Goal: Transaction & Acquisition: Purchase product/service

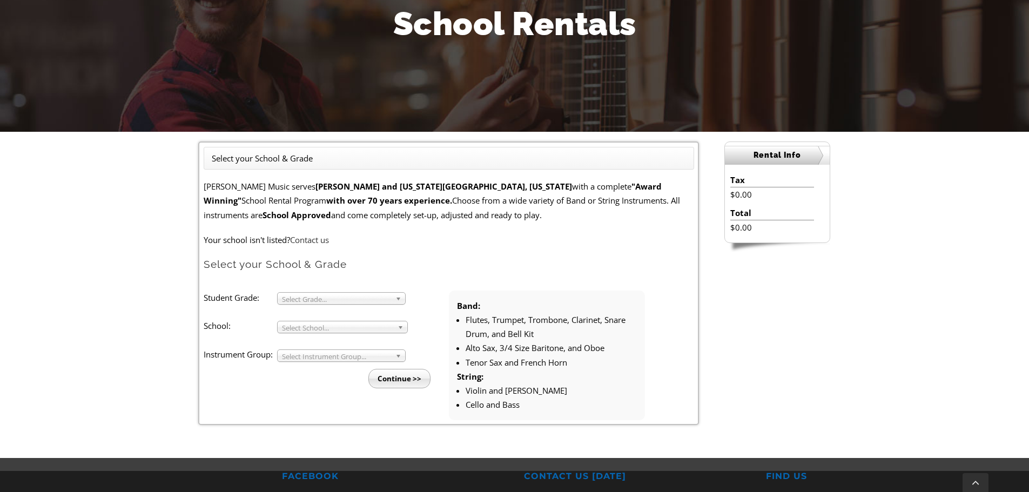
scroll to position [162, 0]
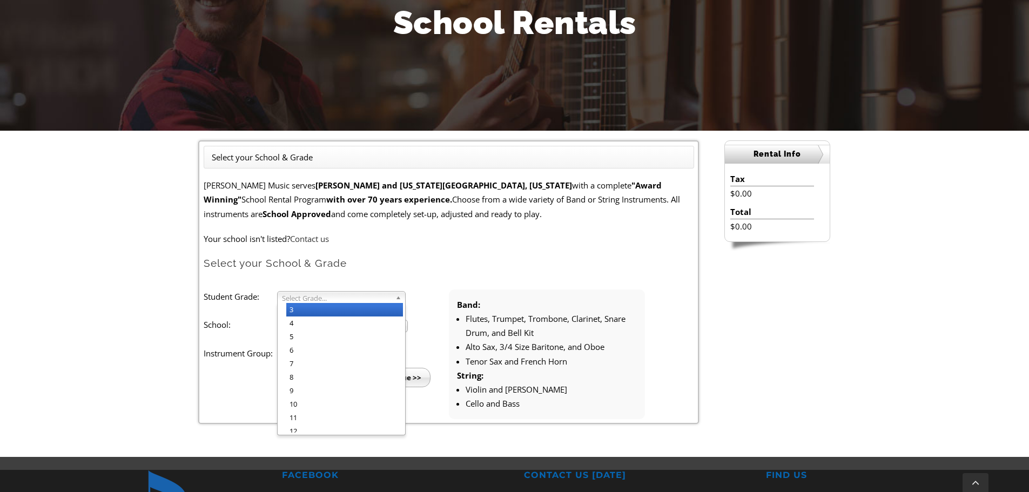
click at [403, 298] on b at bounding box center [400, 297] width 10 height 11
click at [369, 329] on li "4" at bounding box center [344, 322] width 117 height 13
click at [369, 329] on span "Select School..." at bounding box center [337, 326] width 111 height 13
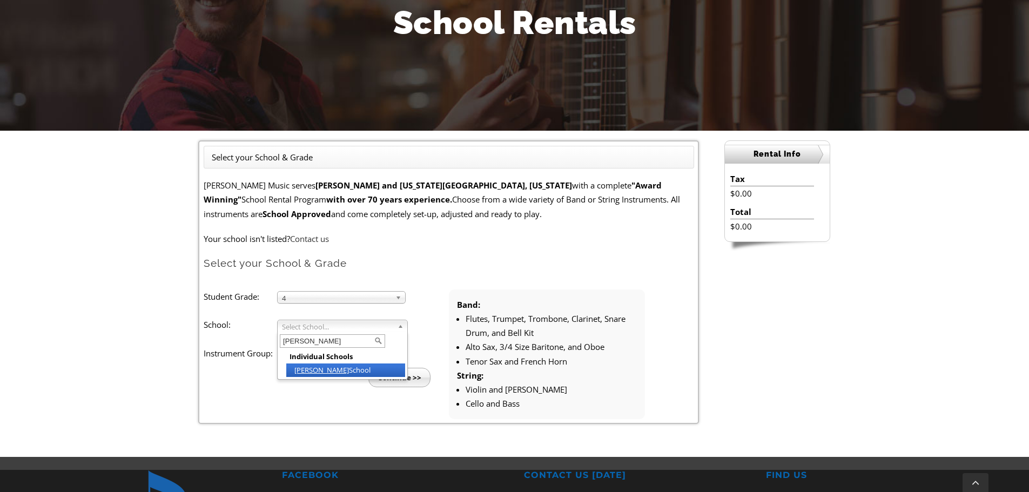
type input "sanford"
click at [345, 368] on li "Sanford School" at bounding box center [345, 369] width 119 height 13
click at [351, 357] on span "Select Instrument Group..." at bounding box center [336, 355] width 109 height 13
click at [351, 364] on li "Band" at bounding box center [344, 366] width 117 height 13
click at [410, 376] on input "Continue >>" at bounding box center [399, 377] width 62 height 19
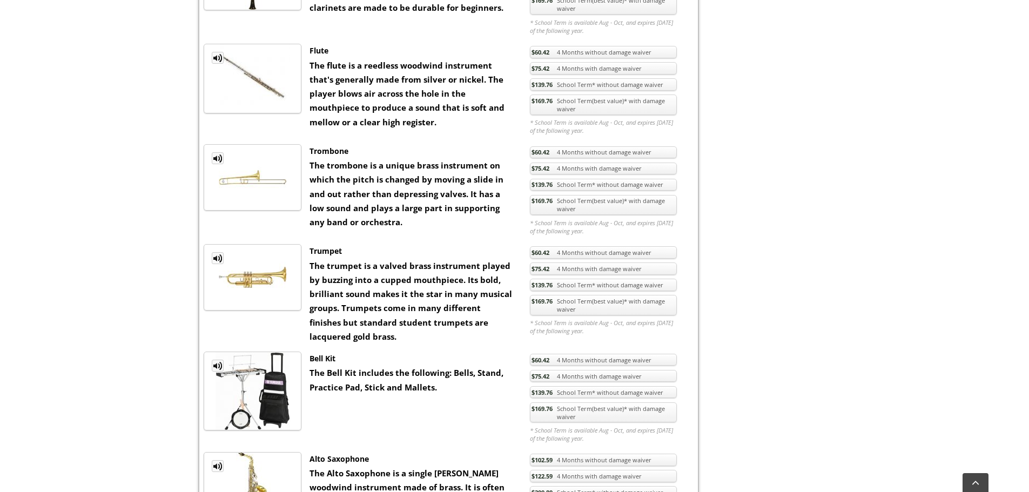
scroll to position [594, 0]
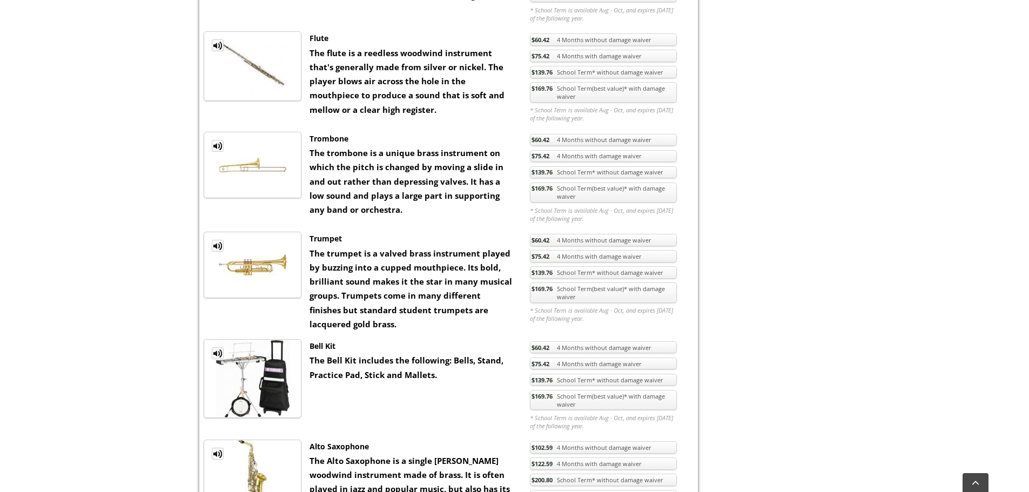
click at [560, 294] on link "$169.76 School Term(best value)* with damage waiver" at bounding box center [603, 292] width 147 height 21
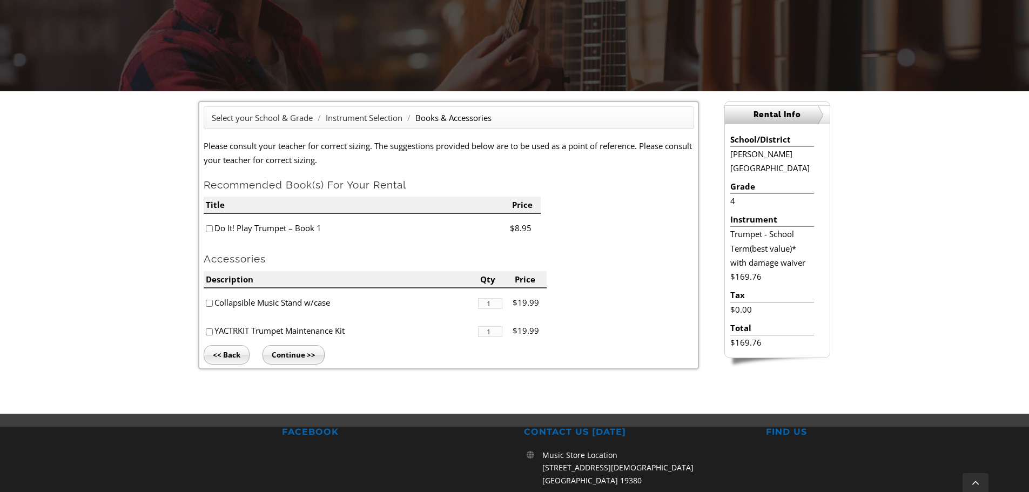
scroll to position [216, 0]
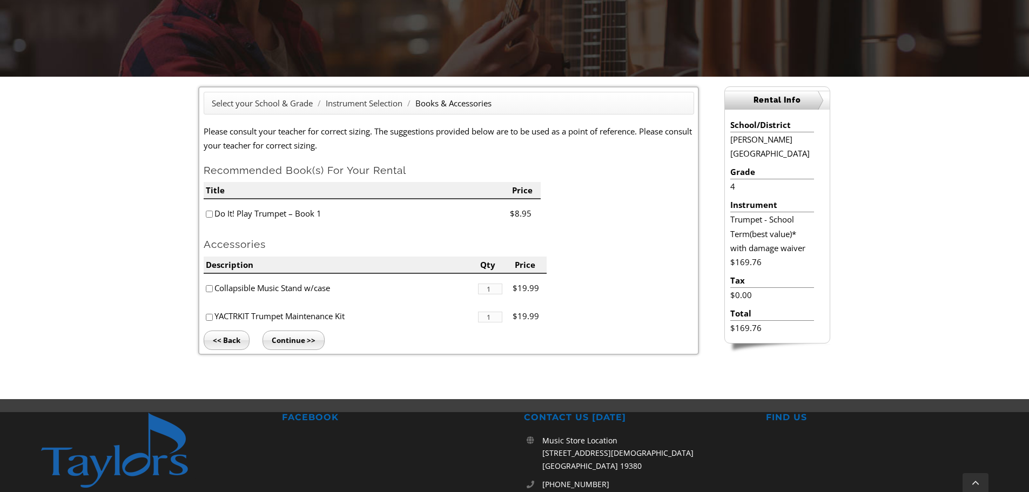
click at [281, 213] on li "Do It! Play Trumpet – Book 1" at bounding box center [357, 213] width 306 height 29
click at [209, 212] on input"] "checkbox" at bounding box center [209, 214] width 7 height 7
checkbox input"] "true"
click at [209, 317] on input"] "checkbox" at bounding box center [209, 317] width 7 height 7
checkbox input"] "true"
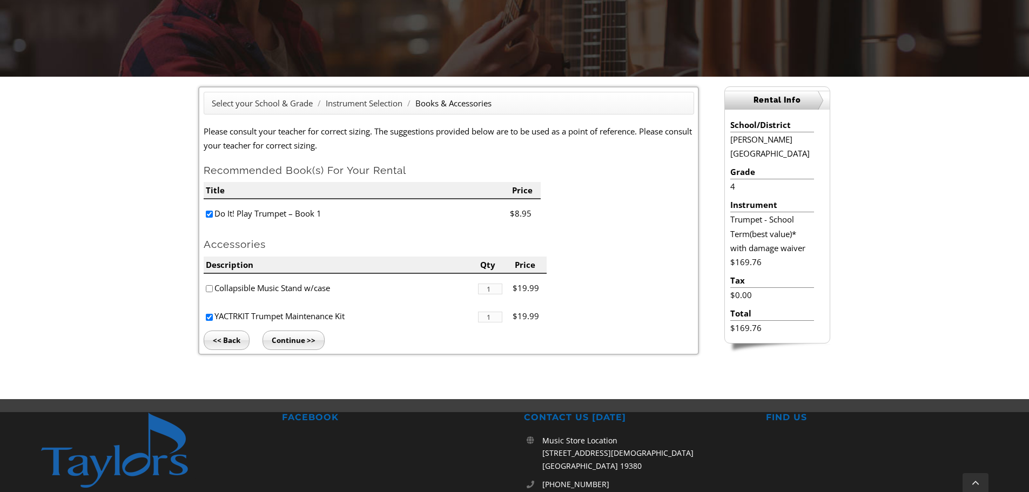
click at [286, 341] on input "Continue >>" at bounding box center [293, 339] width 62 height 19
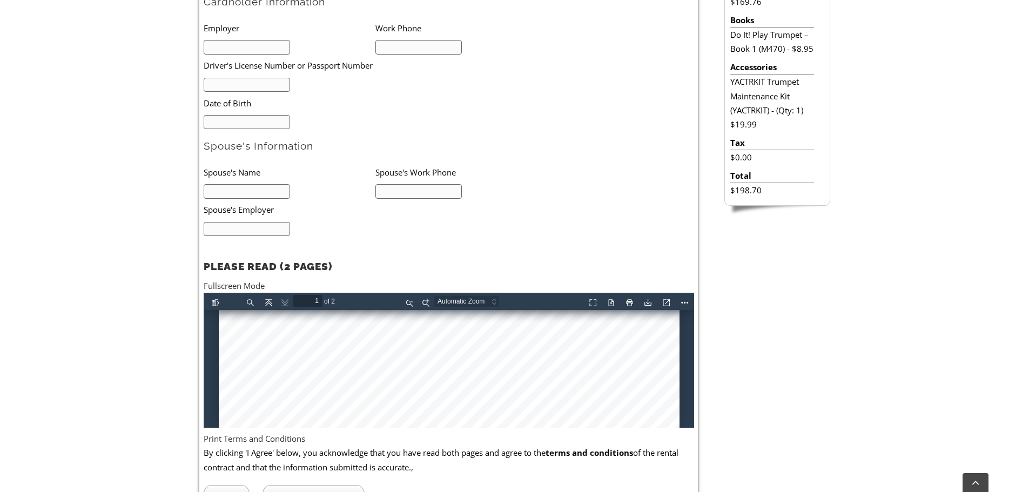
scroll to position [605, 0]
click at [645, 303] on button "Download" at bounding box center [645, 300] width 17 height 13
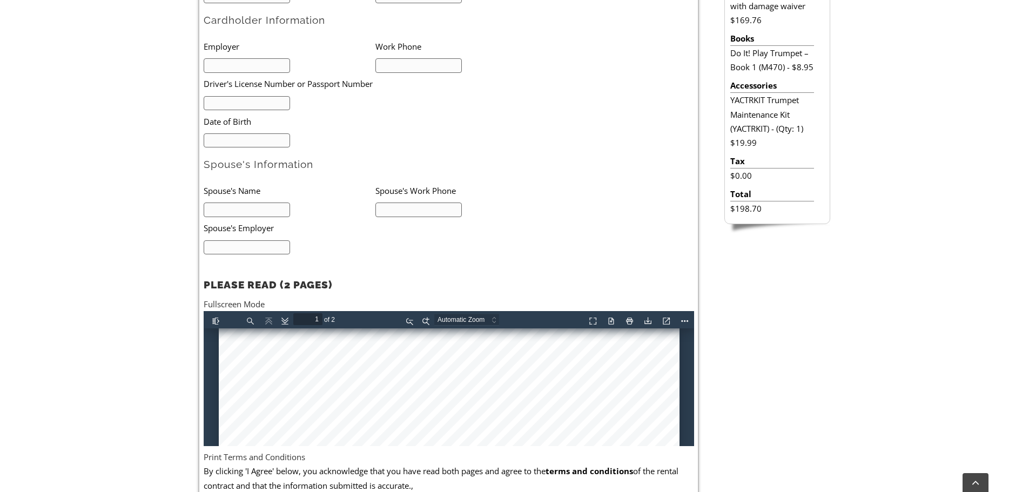
scroll to position [476, 0]
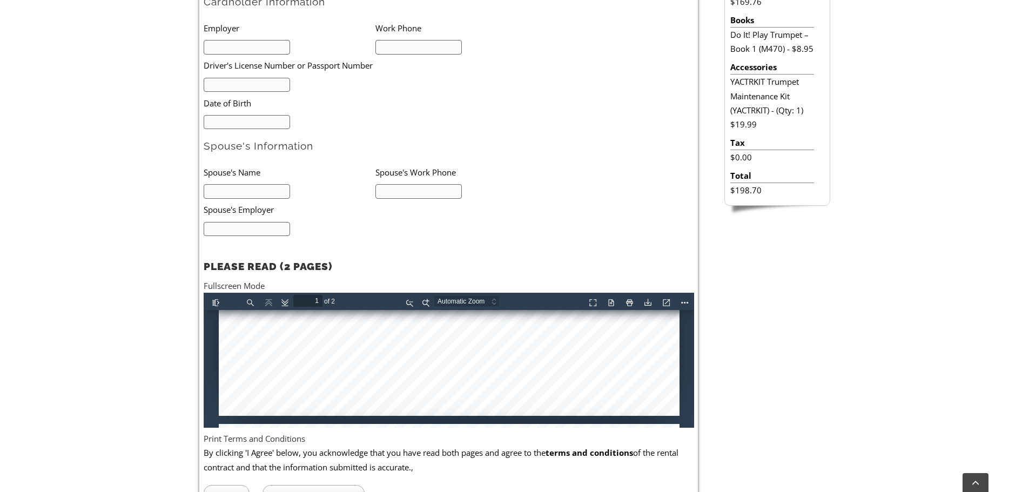
type input "2"
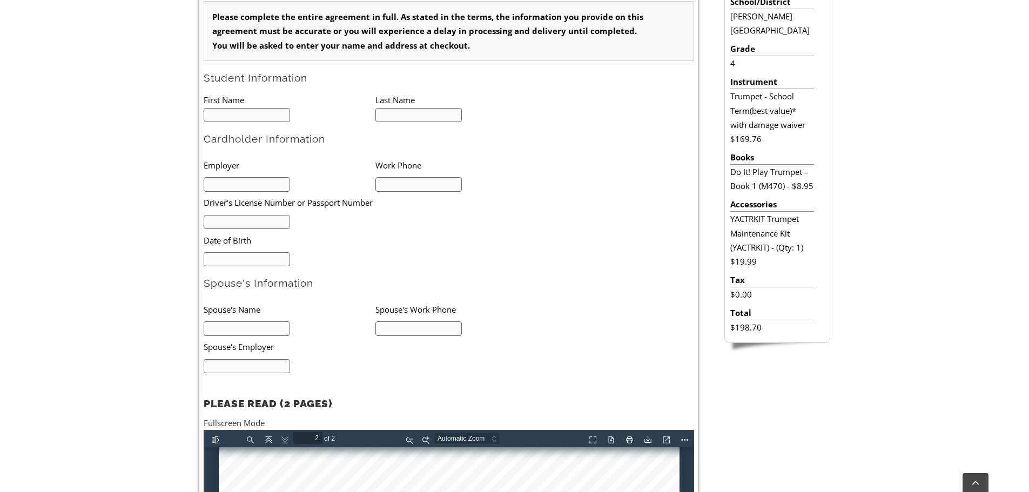
scroll to position [314, 0]
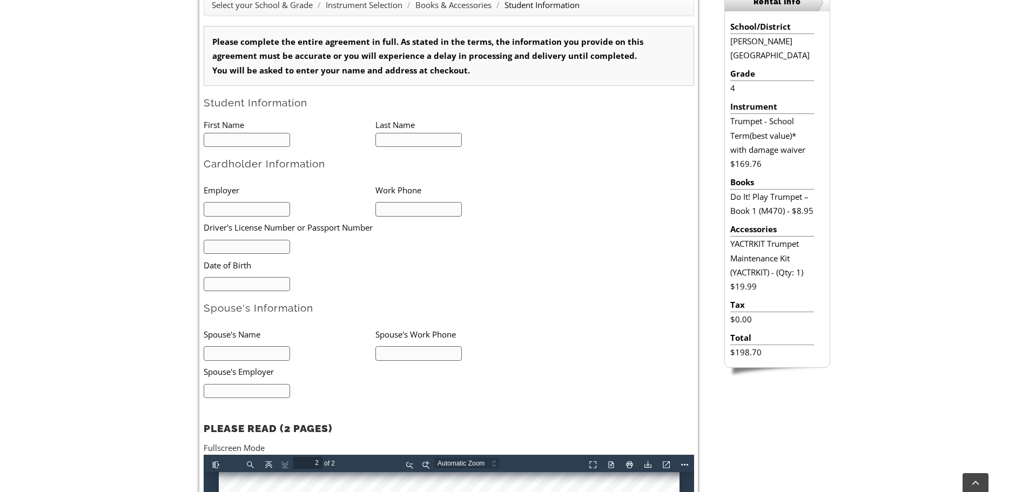
click at [278, 146] on input "text" at bounding box center [247, 140] width 87 height 15
type input "Beau"
type input "Maxon"
type input "Winner Auto"
type input "302-753-7418"
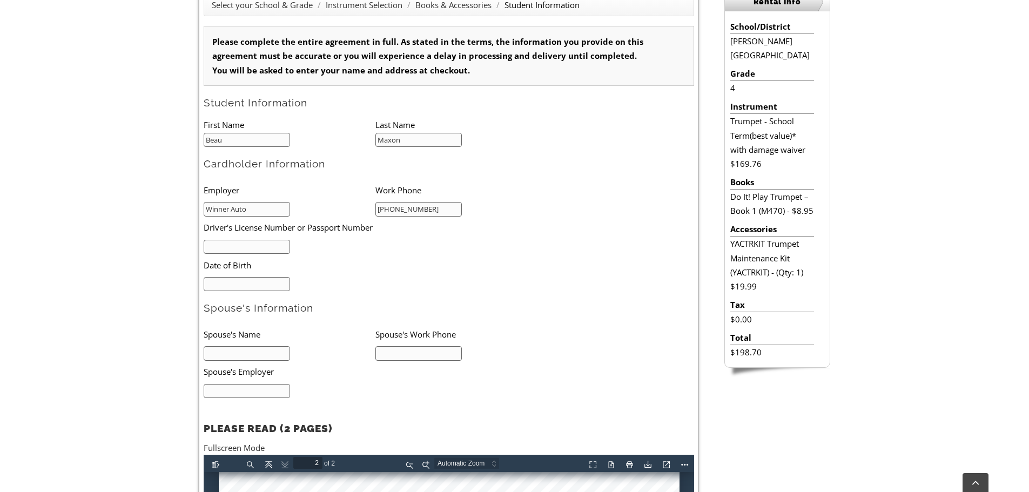
click at [236, 247] on input "text" at bounding box center [247, 247] width 87 height 15
type input "mm/dd/yyyy"
click at [242, 284] on input "mm/dd/yyyy" at bounding box center [247, 284] width 87 height 15
click at [231, 251] on input "text" at bounding box center [247, 247] width 87 height 15
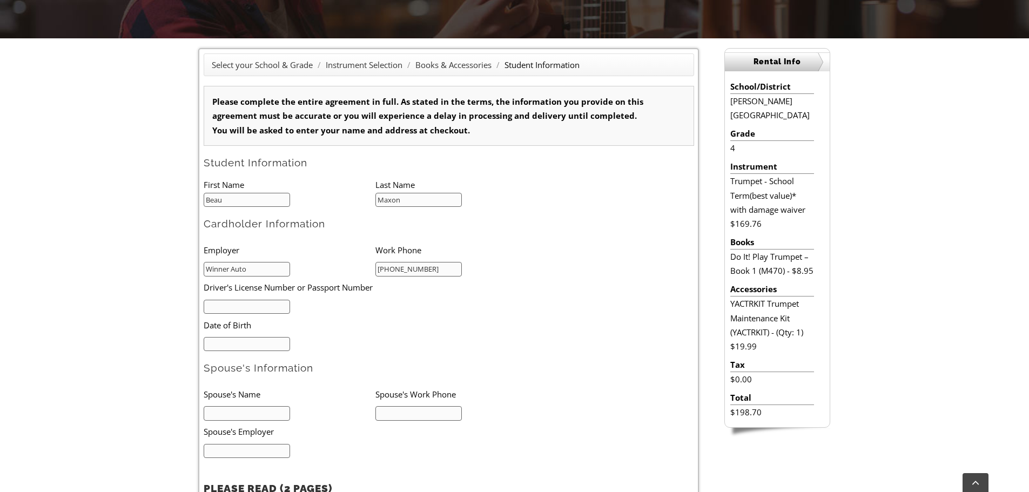
scroll to position [260, 0]
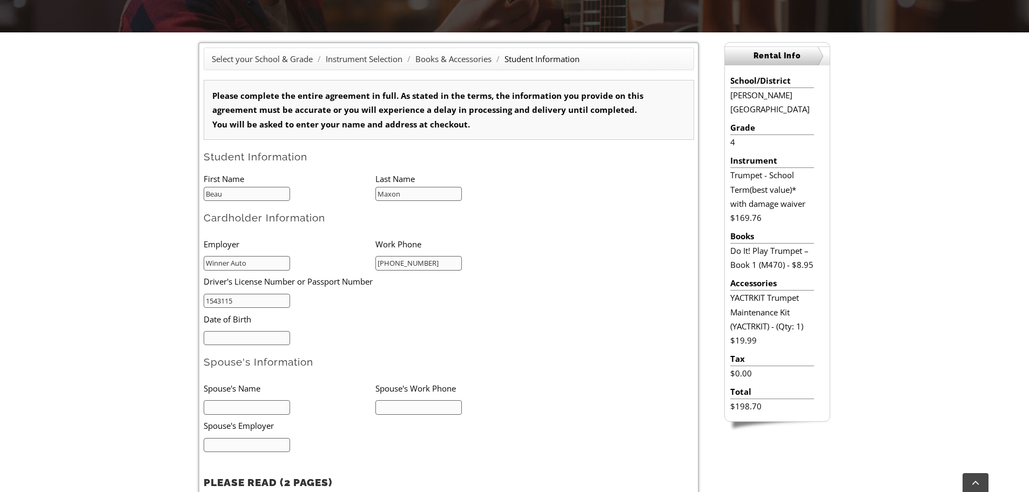
type input "1543115"
type input "mm/dd/yyyy"
click at [284, 333] on input "mm/dd/yyyy" at bounding box center [247, 338] width 87 height 15
click at [206, 299] on input "1543115" at bounding box center [247, 301] width 87 height 15
type input "De 1543115"
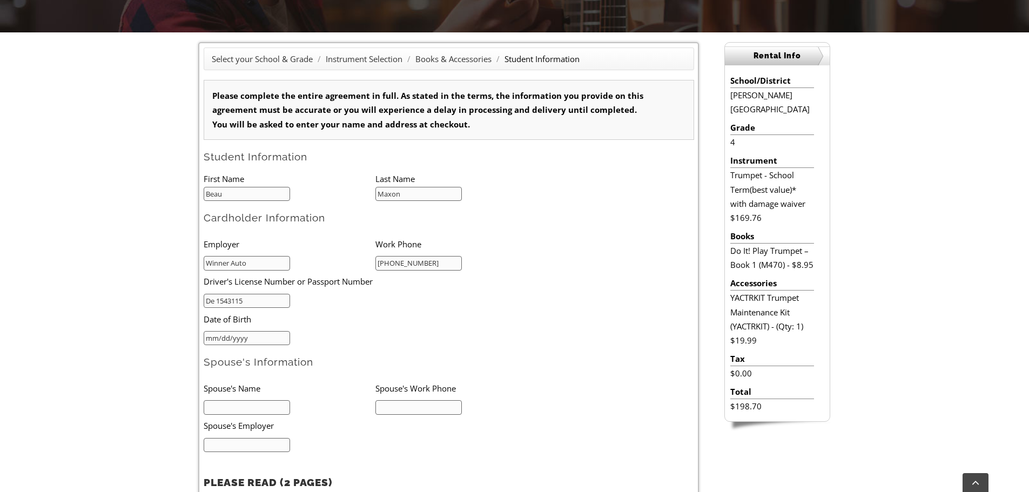
click at [237, 336] on input "mm/dd/yyyy" at bounding box center [247, 338] width 87 height 15
type input "01/26/1990"
click at [261, 404] on input "text" at bounding box center [247, 407] width 87 height 15
type input "L"
type input "Justin"
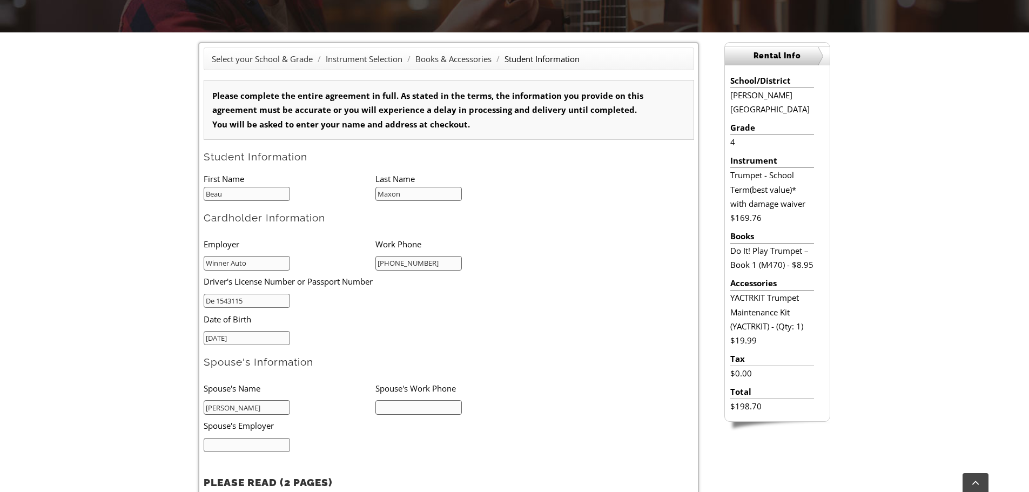
click at [406, 409] on input "text" at bounding box center [418, 407] width 87 height 15
click at [442, 406] on input "text" at bounding box center [418, 407] width 87 height 15
type input "302-753-7418"
click at [254, 441] on input "text" at bounding box center [247, 445] width 87 height 15
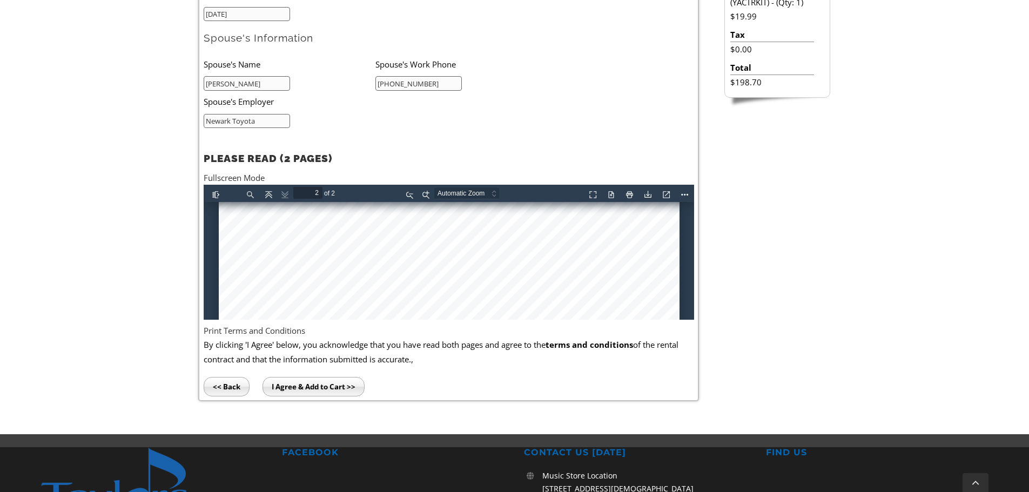
scroll to position [1091, 0]
type input "Newark Toyota"
click at [320, 389] on input "I Agree & Add to Cart >>" at bounding box center [313, 386] width 102 height 19
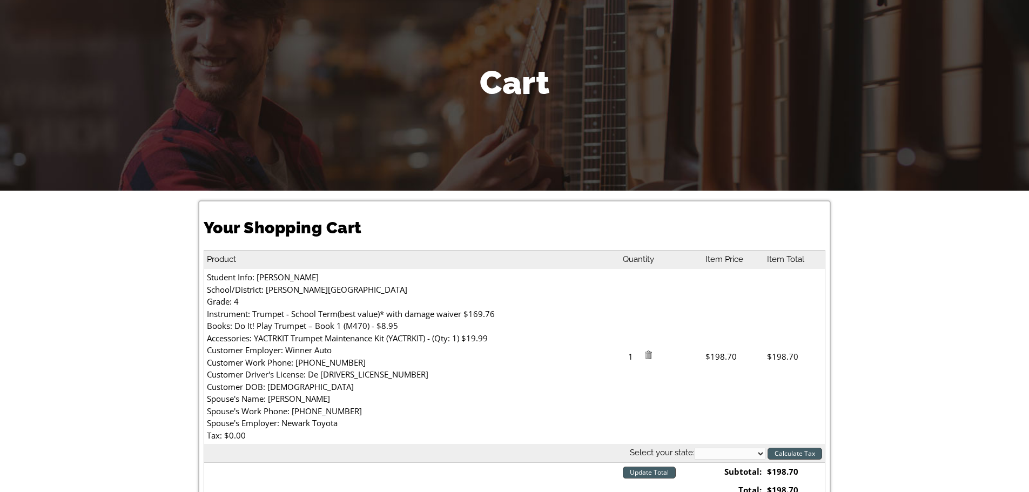
scroll to position [108, 0]
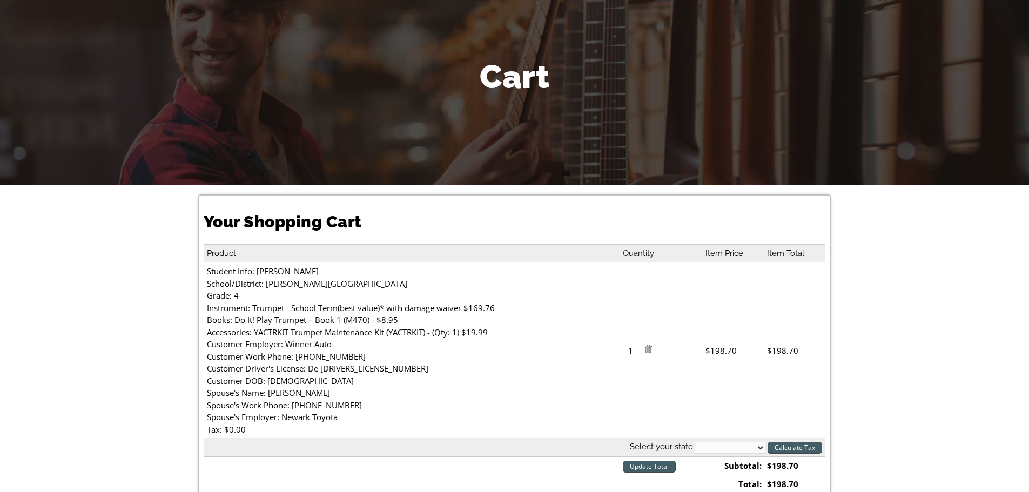
click at [760, 446] on select "Alabama Alaska Arizona Arkansas California Colorado Connecticut Delaware D. C. …" at bounding box center [729, 448] width 71 height 12
select select "DE"
click at [694, 442] on select "Alabama Alaska Arizona Arkansas California Colorado Connecticut Delaware D. C. …" at bounding box center [729, 448] width 71 height 12
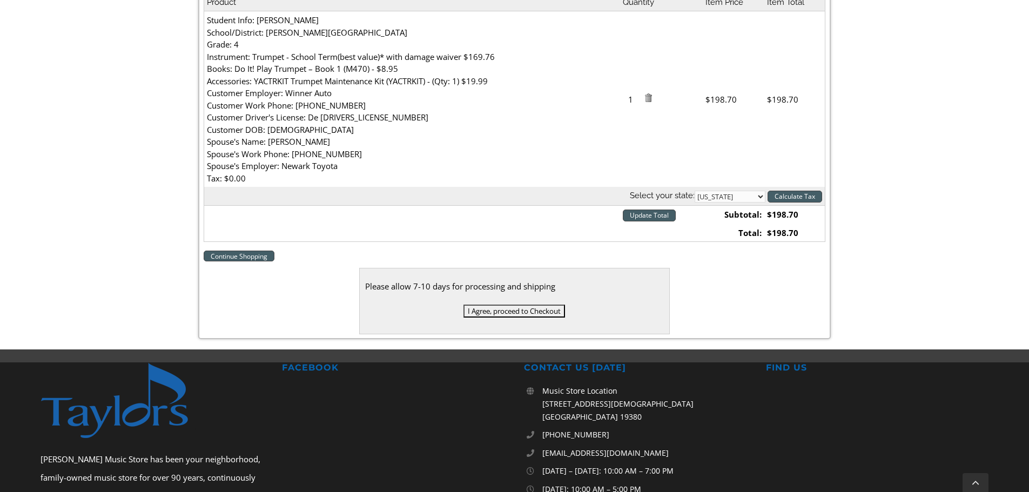
scroll to position [378, 0]
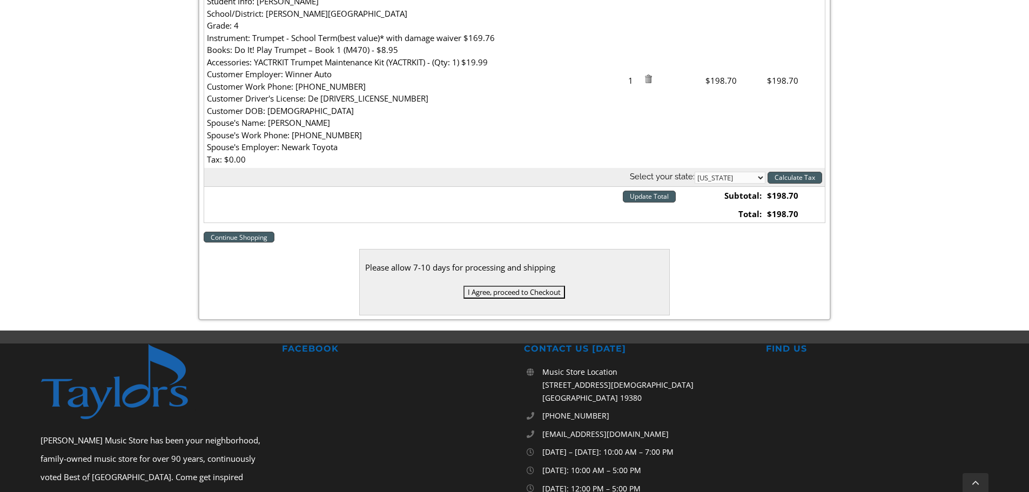
click at [538, 295] on input "I Agree, proceed to Checkout" at bounding box center [514, 292] width 102 height 13
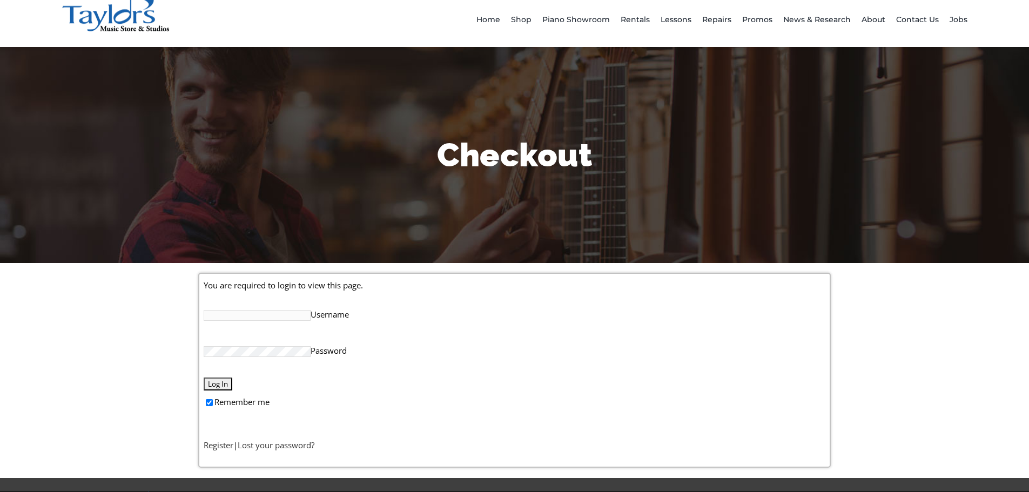
scroll to position [54, 0]
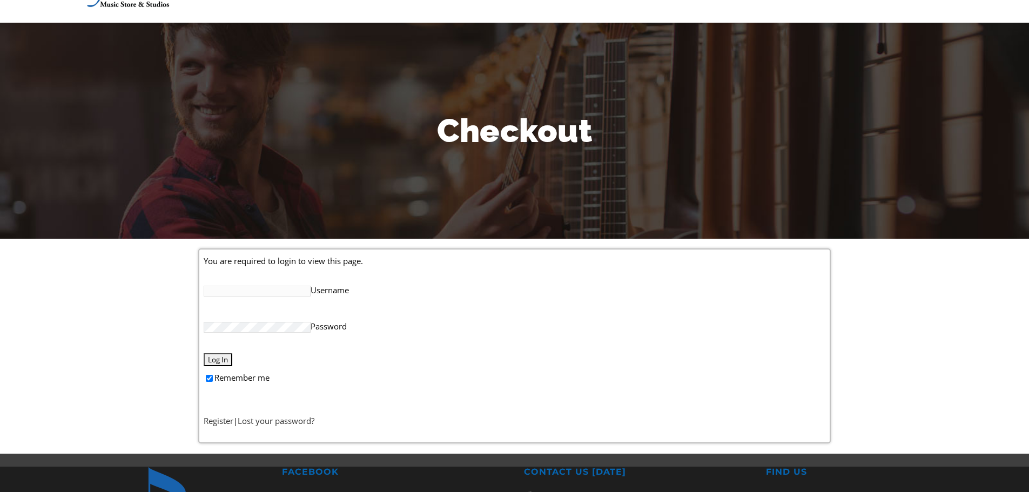
click at [211, 375] on input "Remember me" at bounding box center [209, 378] width 7 height 7
checkbox input "false"
click at [241, 292] on input "Username" at bounding box center [257, 291] width 107 height 11
type input "Gmaxon"
click at [204, 353] on input "Log In" at bounding box center [218, 359] width 29 height 13
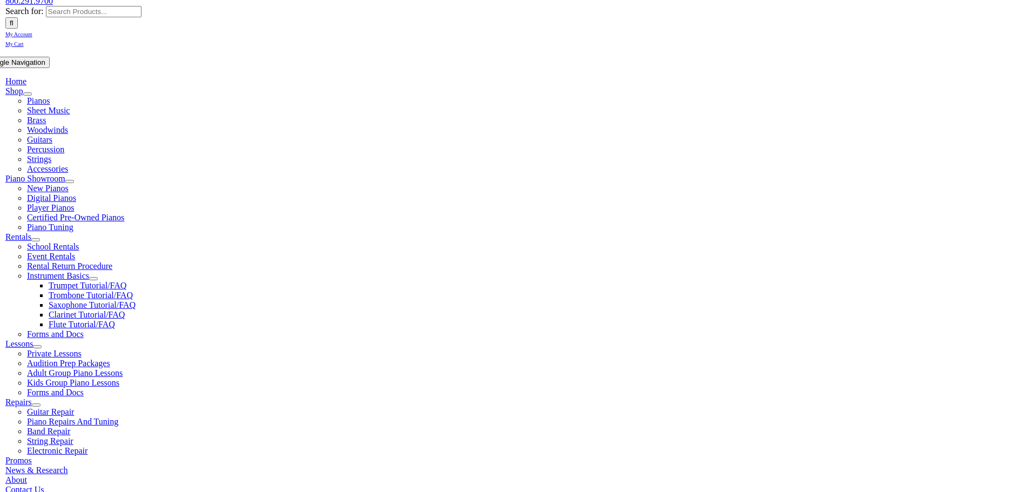
scroll to position [162, 0]
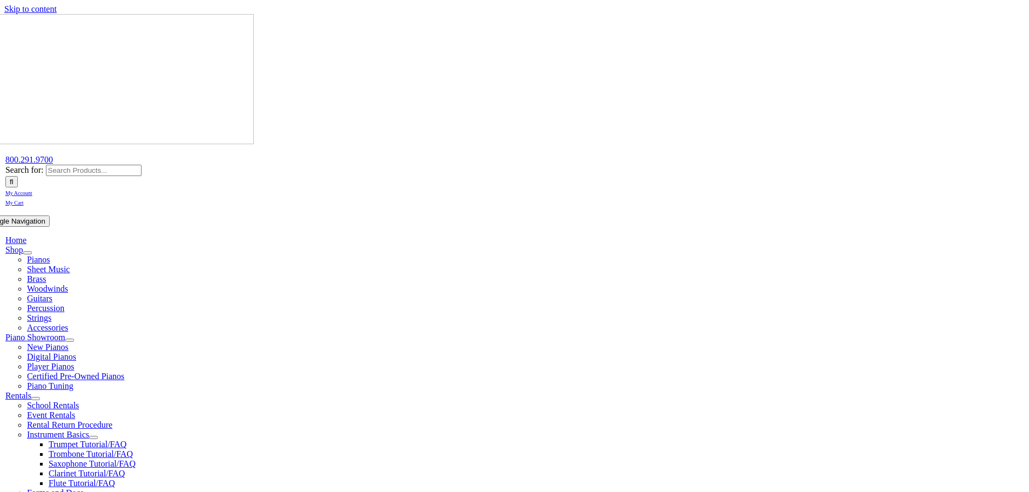
select select "DE"
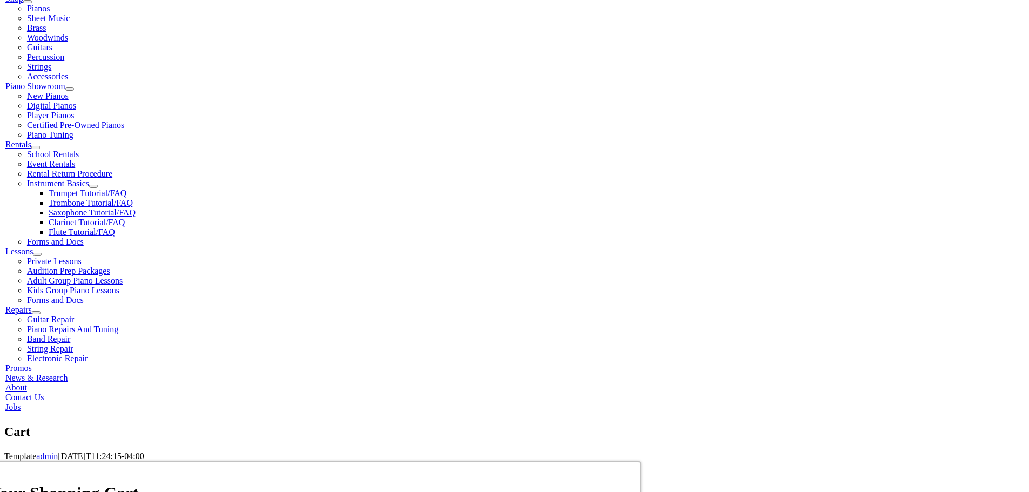
scroll to position [270, 0]
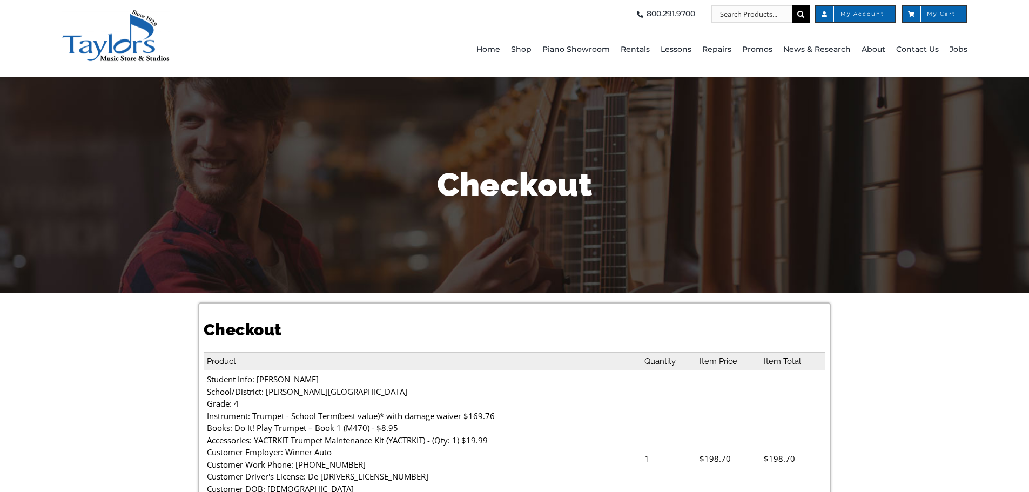
select select
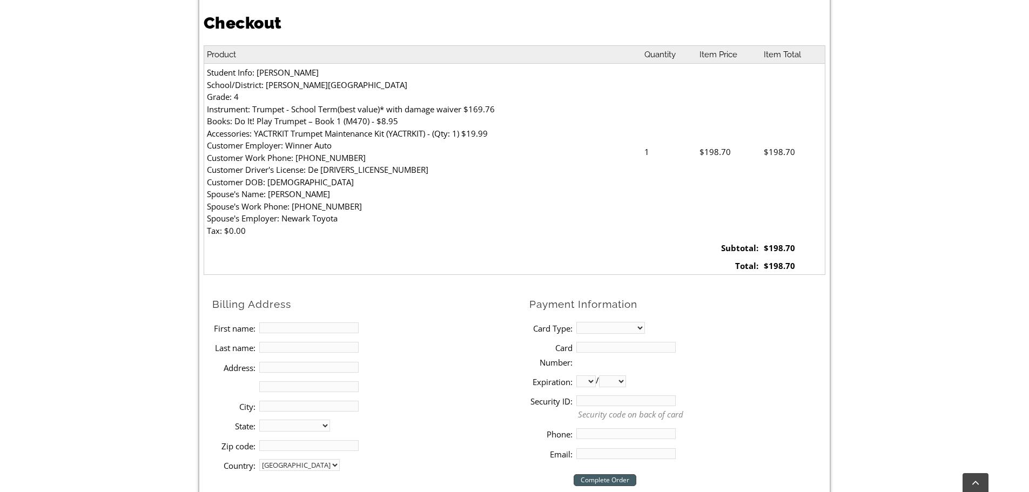
scroll to position [324, 0]
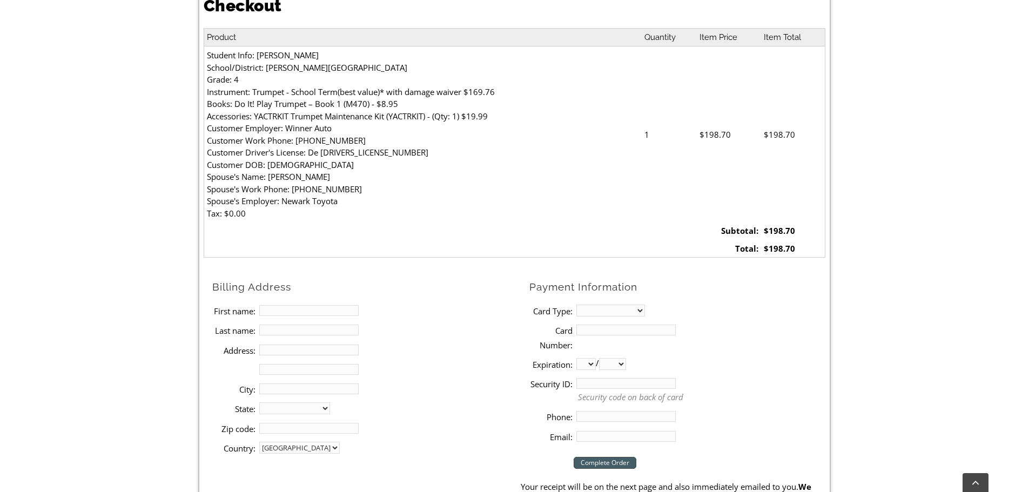
click at [300, 310] on input "First name:" at bounding box center [308, 310] width 99 height 11
type input "[PERSON_NAME]"
type input "Maxon"
type input "3 [PERSON_NAME] ct"
type input "[GEOGRAPHIC_DATA]"
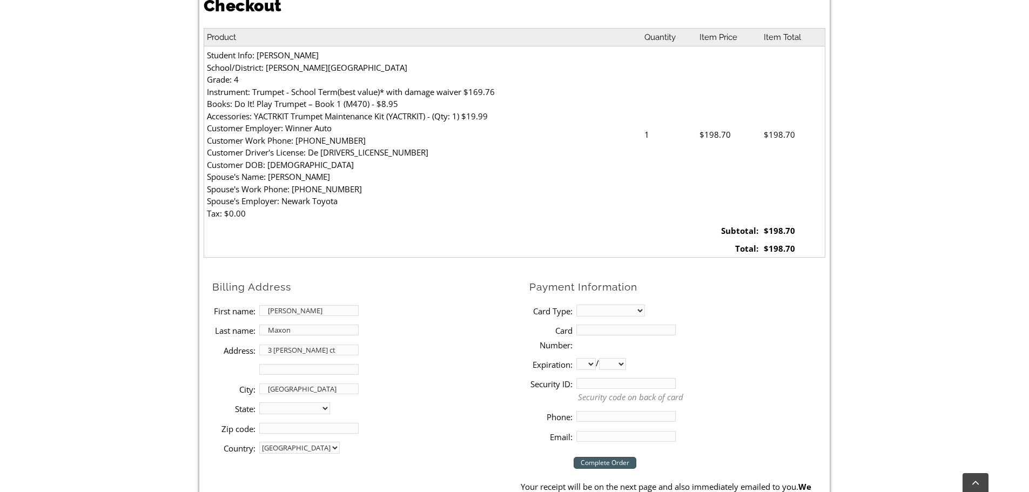
click at [285, 411] on select "[US_STATE] [US_STATE] [US_STATE] [US_STATE] [US_STATE] [US_STATE] [US_STATE] [U…" at bounding box center [294, 408] width 71 height 12
select select "DE"
click at [259, 402] on select "[US_STATE] [US_STATE] [US_STATE] [US_STATE] [US_STATE] [US_STATE] [US_STATE] [U…" at bounding box center [294, 408] width 71 height 12
click at [273, 433] on input "Zip code:" at bounding box center [308, 428] width 99 height 11
type input "19702"
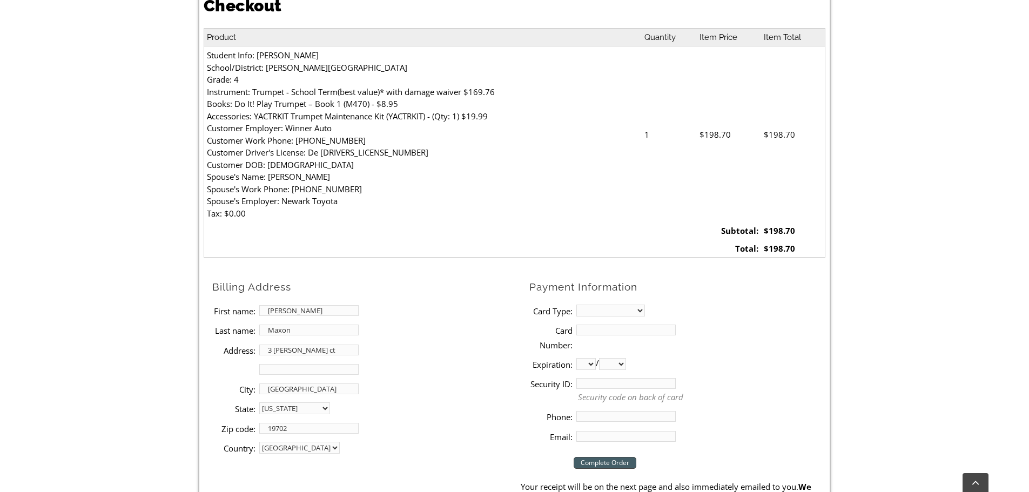
click at [643, 311] on select "MasterCard Visa American Express Discover" at bounding box center [610, 311] width 69 height 12
select select "mastercard"
click at [576, 305] on select "MasterCard Visa American Express Discover" at bounding box center [610, 311] width 69 height 12
click at [609, 334] on input "Card Number:" at bounding box center [625, 330] width 99 height 11
type input "[CREDIT_CARD_NUMBER]"
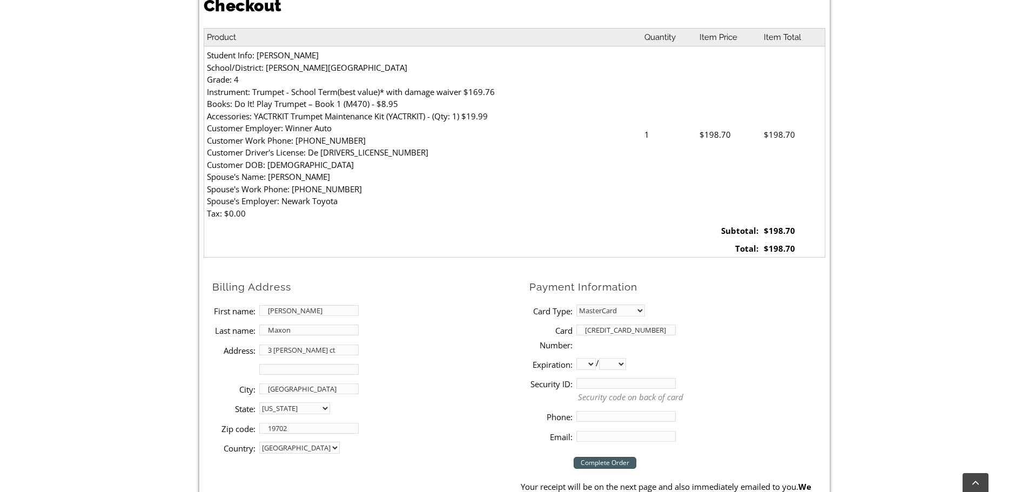
click at [588, 350] on li "Card Number: [CREDIT_CARD_NUMBER]" at bounding box center [677, 337] width 296 height 34
click at [589, 364] on select "01 02 03 04 05 06 07 08 09 10 11 12" at bounding box center [585, 364] width 19 height 12
select select "07"
click at [576, 358] on select "01 02 03 04 05 06 07 08 09 10 11 12" at bounding box center [585, 364] width 19 height 12
click at [623, 363] on select "2025 2026 2027 2028 2029 2030 2031 2032 2033 2034 2035 2036 2037" at bounding box center [612, 364] width 27 height 12
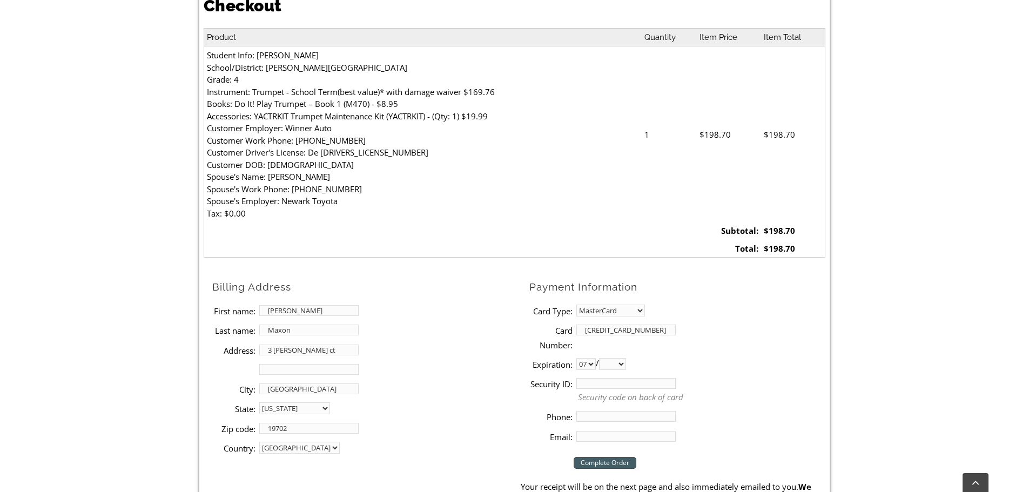
select select "2028"
click at [603, 358] on select "2025 2026 2027 2028 2029 2030 2031 2032 2033 2034 2035 2036 2037" at bounding box center [612, 364] width 27 height 12
click at [580, 383] on input "Security ID:" at bounding box center [625, 383] width 99 height 11
type input "995"
click at [590, 418] on input "Phone:" at bounding box center [625, 416] width 99 height 11
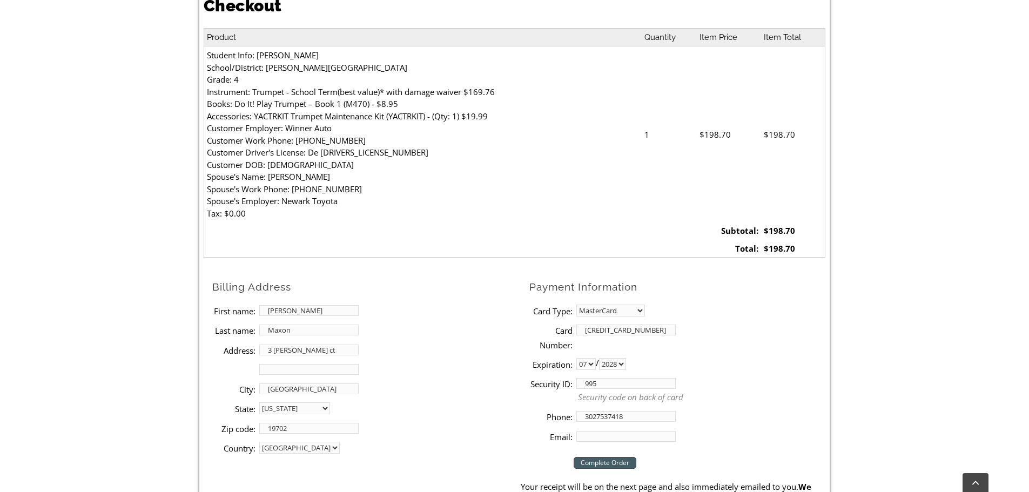
type input "3027537418"
type input "[EMAIL_ADDRESS][DOMAIN_NAME]"
click at [606, 464] on input "Complete Order" at bounding box center [604, 463] width 63 height 12
